Goal: Information Seeking & Learning: Find specific fact

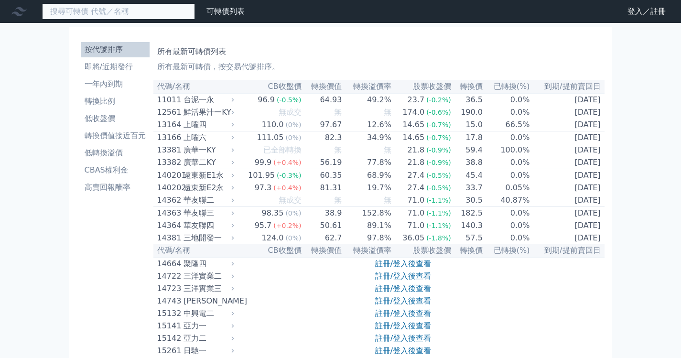
click at [123, 13] on input at bounding box center [118, 11] width 153 height 16
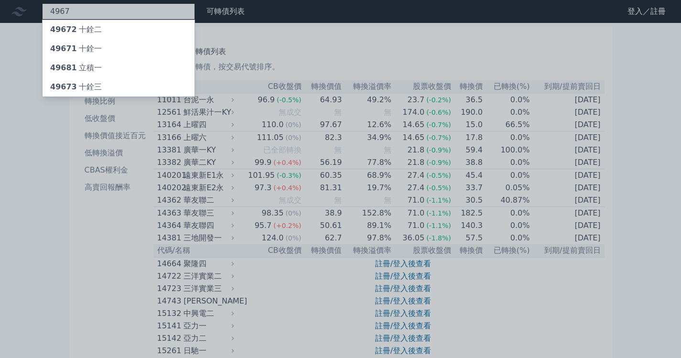
type input "4967"
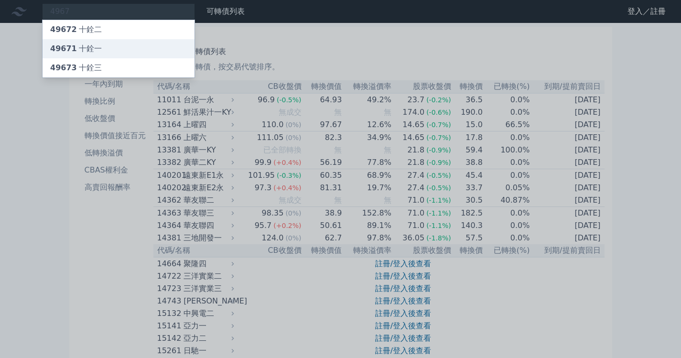
click at [108, 46] on div "49671 十銓一" at bounding box center [119, 48] width 152 height 19
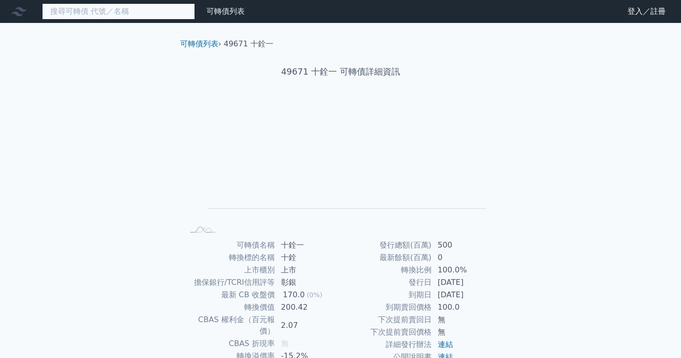
click at [113, 17] on input at bounding box center [118, 11] width 153 height 16
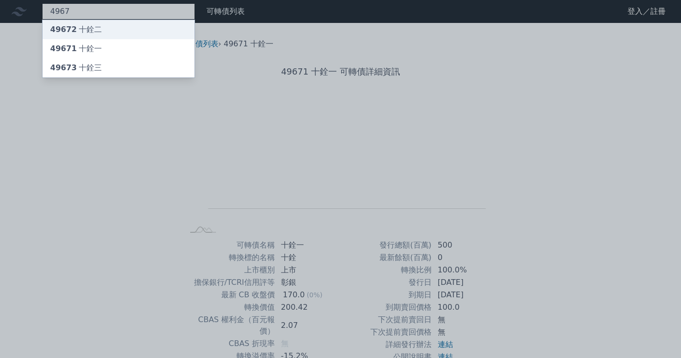
type input "4967"
click at [94, 35] on div "49672 十銓二" at bounding box center [76, 29] width 52 height 11
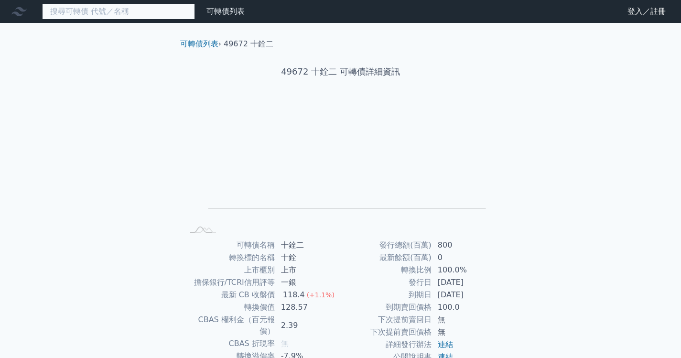
click at [89, 7] on input at bounding box center [118, 11] width 153 height 16
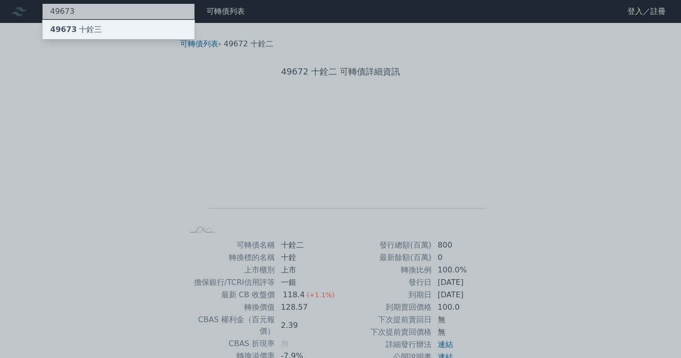
type input "49673"
click at [141, 27] on div "49673 十銓三" at bounding box center [119, 29] width 152 height 19
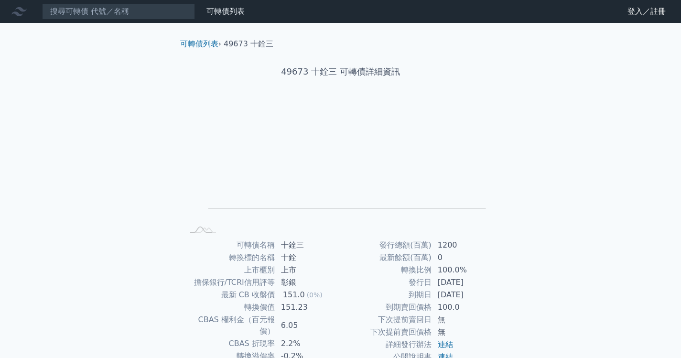
scroll to position [85, 0]
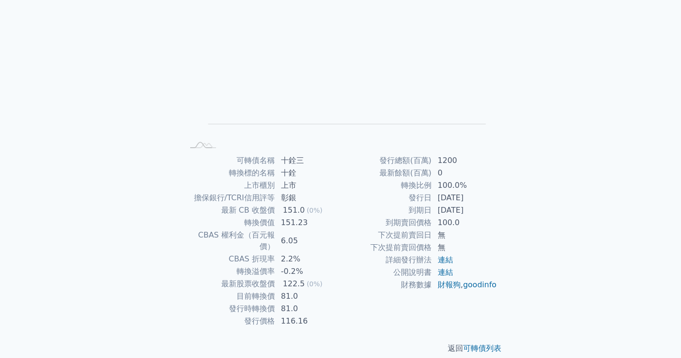
click at [509, 208] on div "可轉債列表 › 49673 十銓三 49673 十銓三 可轉債詳細資訊 Zoom Out L L Chart created using amCharts l…" at bounding box center [340, 153] width 367 height 431
click at [554, 197] on div "可轉債列表 財務數據 可轉債列表 財務數據 登入／註冊 登入／註冊 可轉債列表 › 49673 十銓三 49673 十銓三 可轉債詳細資訊 Zoom Out …" at bounding box center [340, 142] width 681 height 454
click at [447, 261] on link "連結" at bounding box center [445, 259] width 15 height 9
